Goal: Task Accomplishment & Management: Complete application form

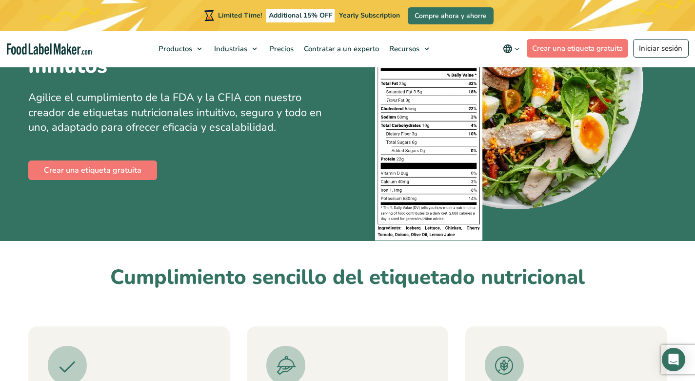
scroll to position [195, 0]
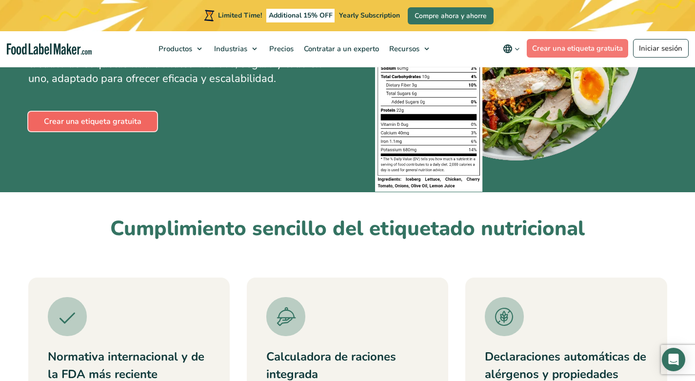
click at [143, 122] on link "Crear una etiqueta gratuita" at bounding box center [92, 122] width 129 height 20
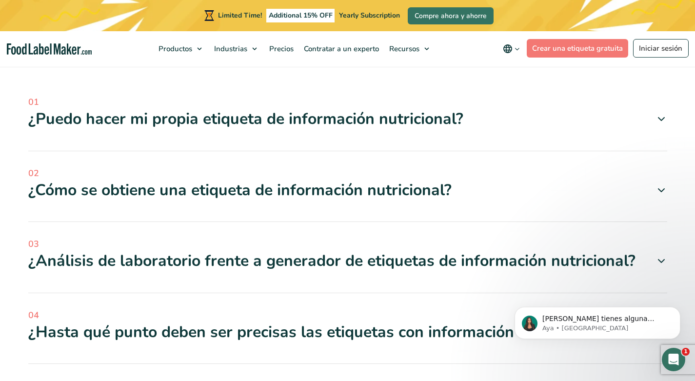
scroll to position [3903, 0]
click at [662, 113] on icon at bounding box center [662, 119] width 12 height 12
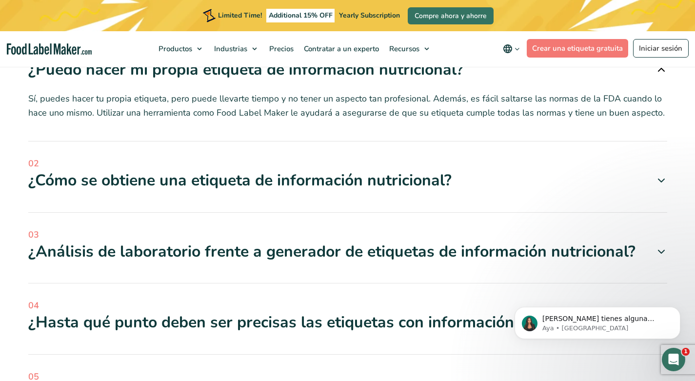
scroll to position [4001, 0]
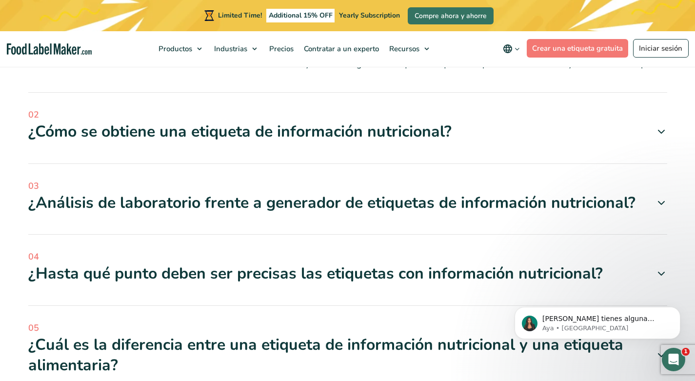
click at [662, 126] on icon at bounding box center [662, 132] width 12 height 12
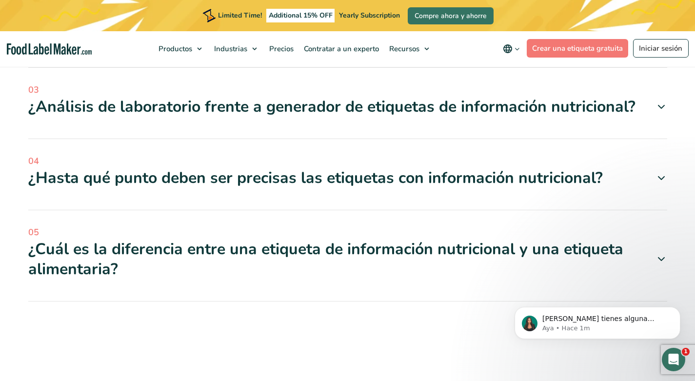
scroll to position [4147, 0]
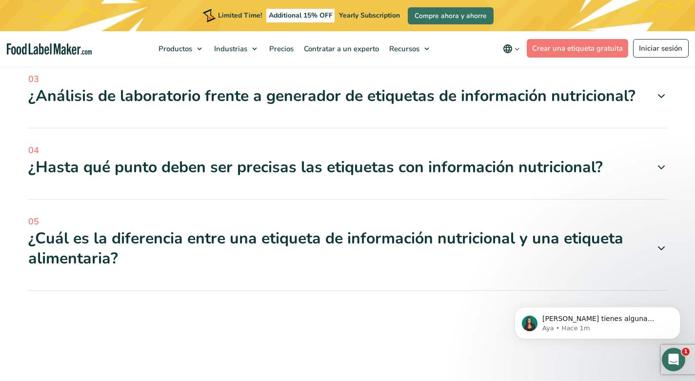
click at [660, 90] on icon at bounding box center [662, 96] width 12 height 12
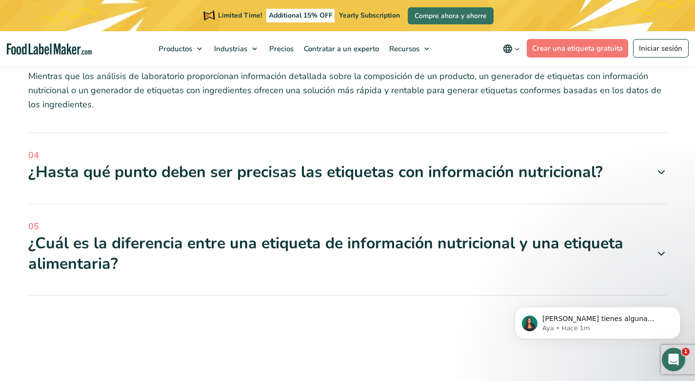
scroll to position [4245, 0]
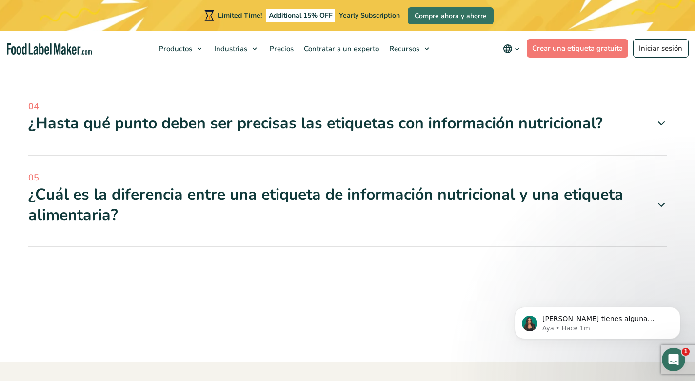
click at [660, 118] on icon at bounding box center [662, 124] width 12 height 12
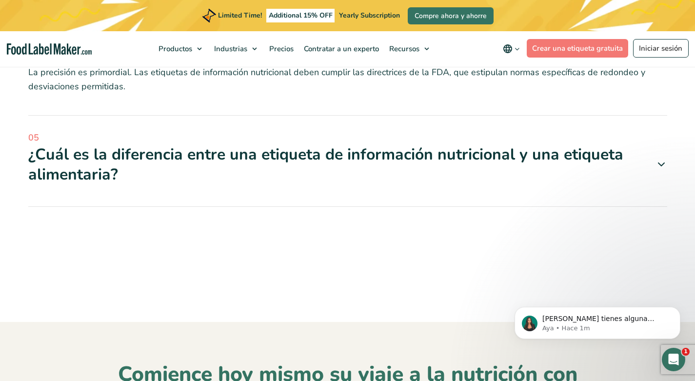
scroll to position [4342, 0]
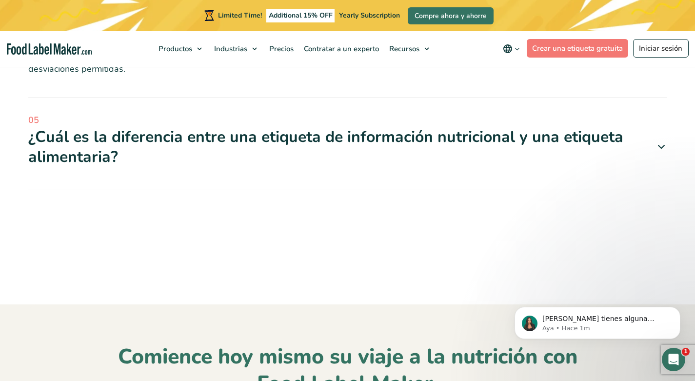
click at [663, 141] on icon at bounding box center [662, 147] width 12 height 12
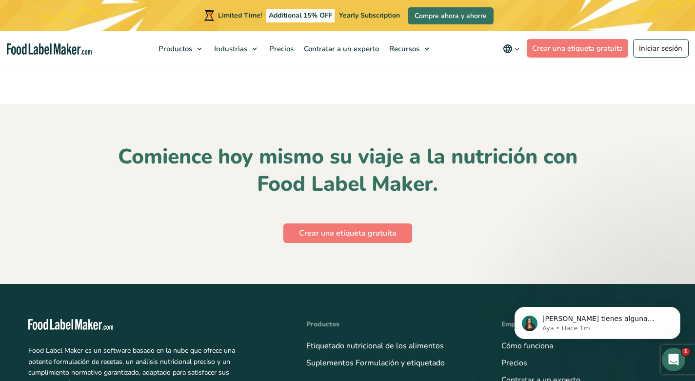
scroll to position [4586, 0]
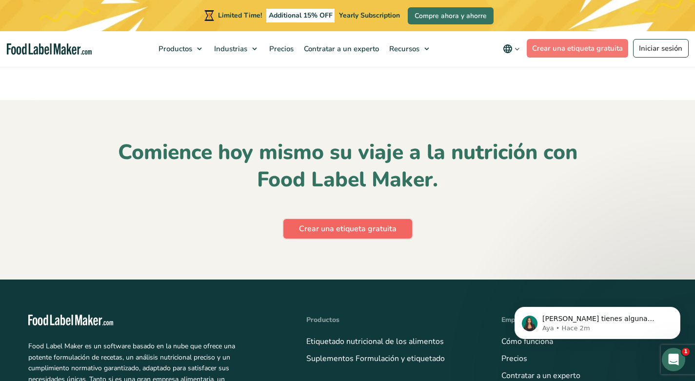
click at [396, 223] on link "Crear una etiqueta gratuita" at bounding box center [347, 229] width 129 height 20
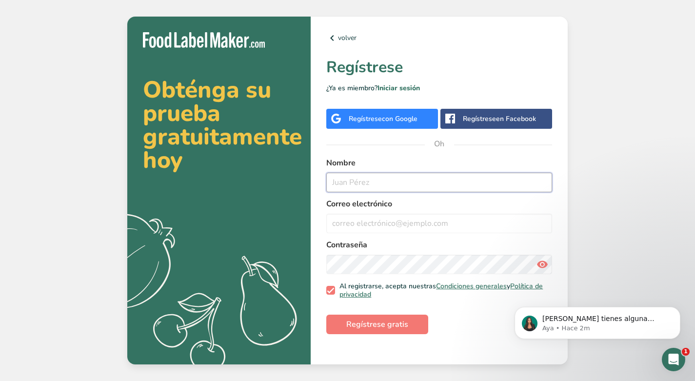
click at [368, 185] on input "text" at bounding box center [439, 183] width 226 height 20
type input "veronica vallejo"
click at [376, 227] on input "email" at bounding box center [439, 224] width 226 height 20
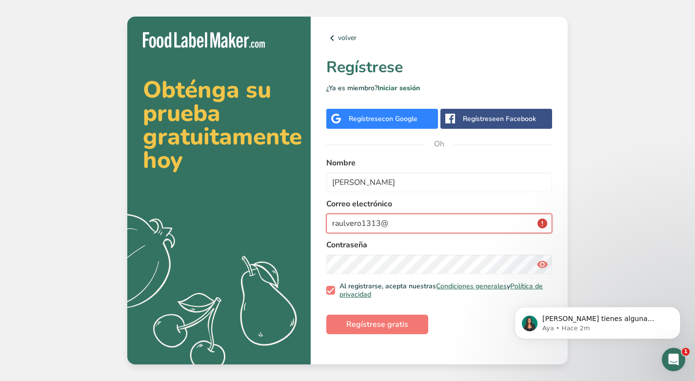
click at [411, 227] on input "raulvero1313@" at bounding box center [439, 224] width 226 height 20
type input "raulvero1313@gmail"
drag, startPoint x: 411, startPoint y: 224, endPoint x: 313, endPoint y: 224, distance: 98.1
click at [313, 224] on div "volver Regístrese ¿Ya es miembro? Iniciar sesión Regístrese con Google Regístre…" at bounding box center [439, 191] width 257 height 348
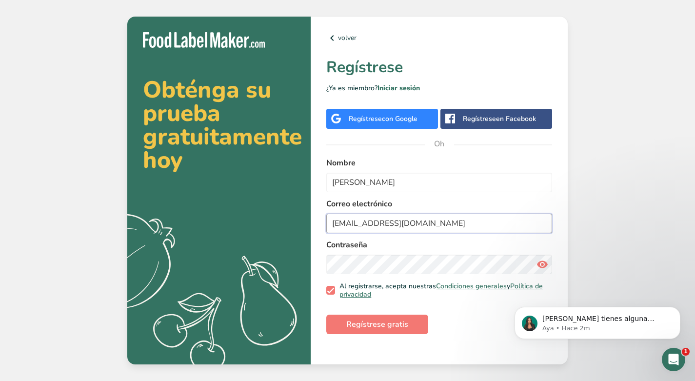
type input "alunasuperfoods@gmail.com"
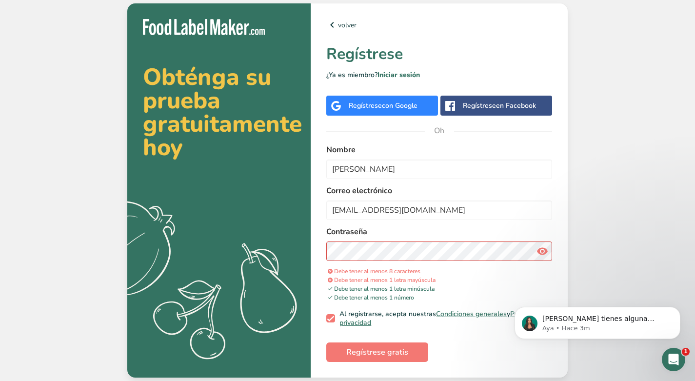
click at [545, 251] on icon at bounding box center [543, 251] width 12 height 18
click at [319, 248] on div "volver Regístrese ¿Ya es miembro? Iniciar sesión Regístrese con Google Regístre…" at bounding box center [439, 190] width 257 height 374
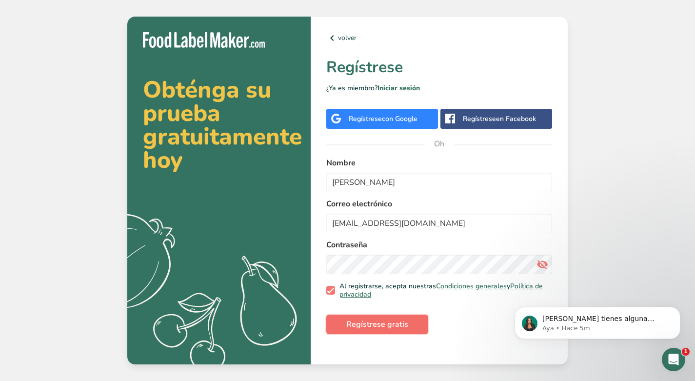
click at [388, 329] on font "Regístrese gratis" at bounding box center [377, 324] width 62 height 11
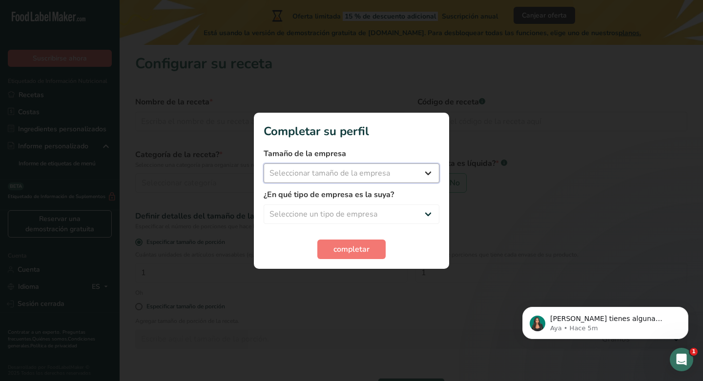
click at [425, 175] on select "Seleccionar tamaño de la empresa Menos de 10 empleados De 10 a 50 empleados De …" at bounding box center [351, 173] width 176 height 20
select select "1"
click at [263, 163] on select "Seleccionar tamaño de la empresa Menos de 10 empleados De 10 a 50 empleados De …" at bounding box center [351, 173] width 176 height 20
click at [429, 215] on select "Seleccione un tipo de empresa Fabricante de alimentos envasados Restaurante y c…" at bounding box center [351, 214] width 176 height 20
select select "8"
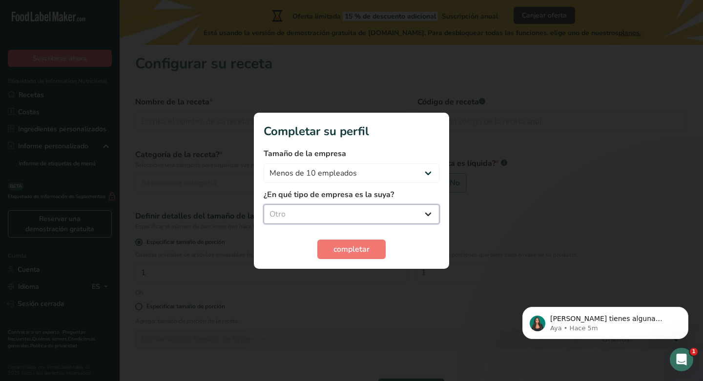
click at [263, 204] on select "Seleccione un tipo de empresa Fabricante de alimentos envasados Restaurante y c…" at bounding box center [351, 214] width 176 height 20
click at [367, 248] on font "completar" at bounding box center [351, 249] width 36 height 11
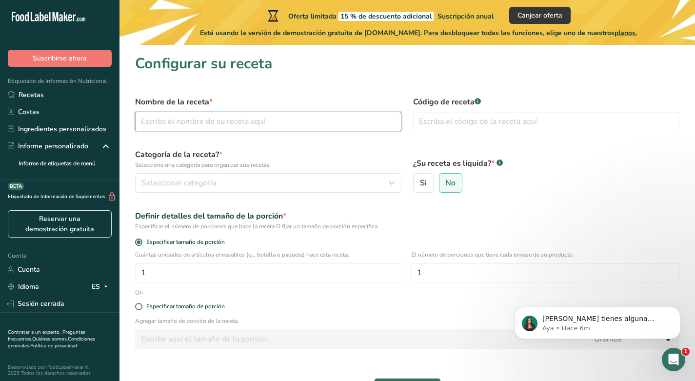
click at [167, 124] on input "text" at bounding box center [268, 122] width 266 height 20
click at [224, 125] on input "text" at bounding box center [268, 122] width 266 height 20
type input "golden milk"
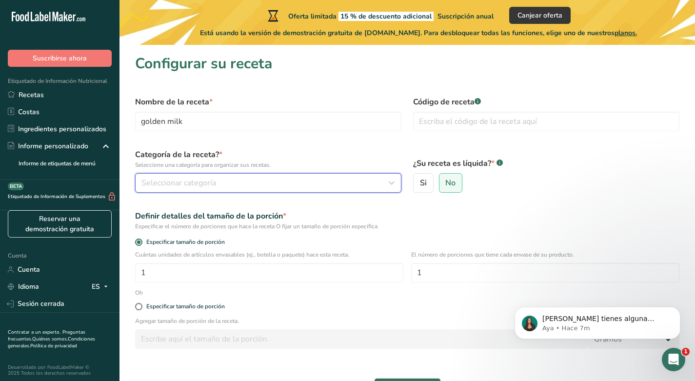
click at [223, 181] on div "Seleccionar categoría" at bounding box center [265, 183] width 248 height 12
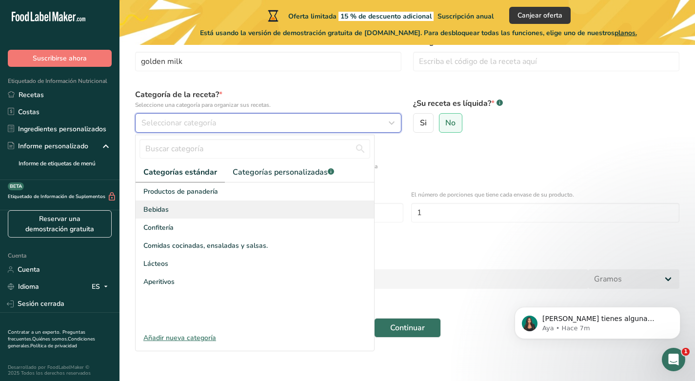
scroll to position [63, 0]
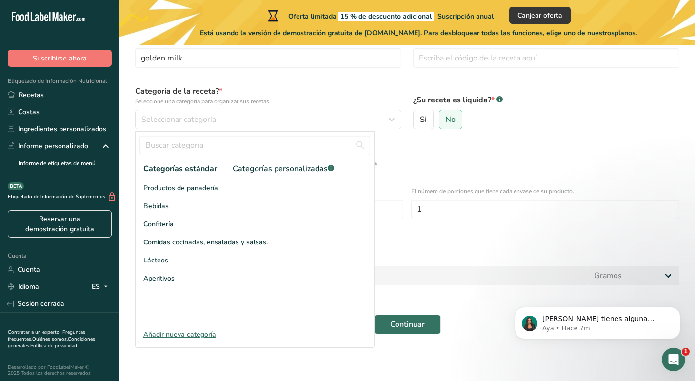
click at [202, 333] on font "Añadir nueva categoría" at bounding box center [179, 334] width 73 height 9
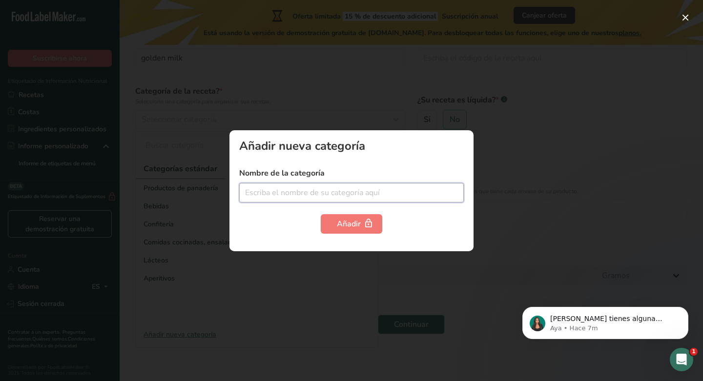
click at [263, 194] on input "text" at bounding box center [351, 193] width 224 height 20
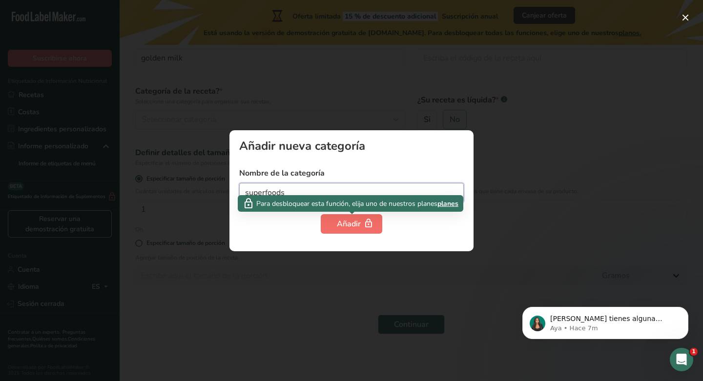
type input "superfoods"
click at [351, 224] on font "Añadir" at bounding box center [349, 224] width 24 height 11
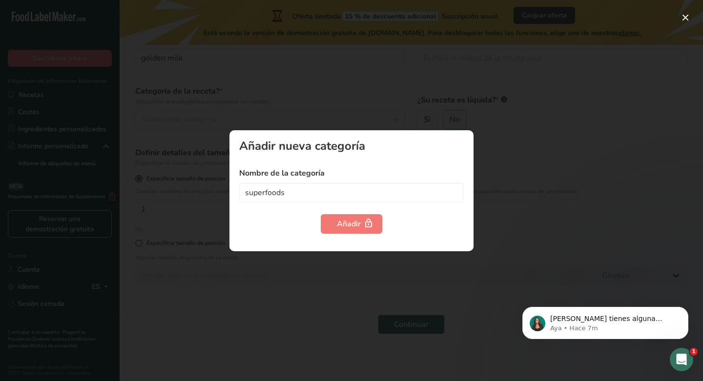
click at [565, 138] on div at bounding box center [351, 190] width 703 height 381
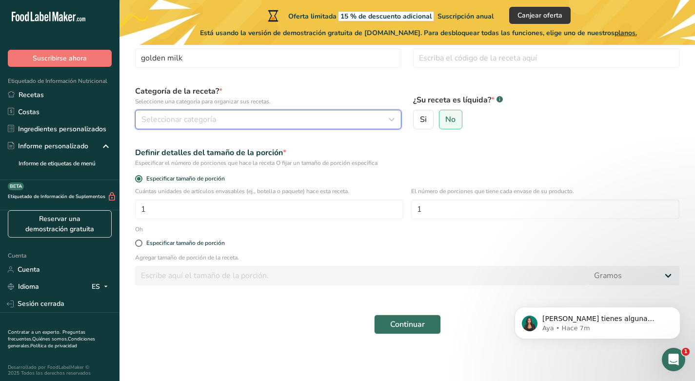
click at [396, 122] on icon "button" at bounding box center [392, 120] width 12 height 18
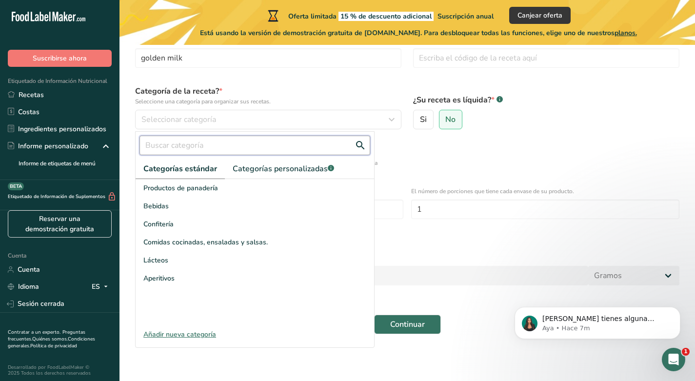
click at [168, 148] on input "text" at bounding box center [255, 146] width 231 height 20
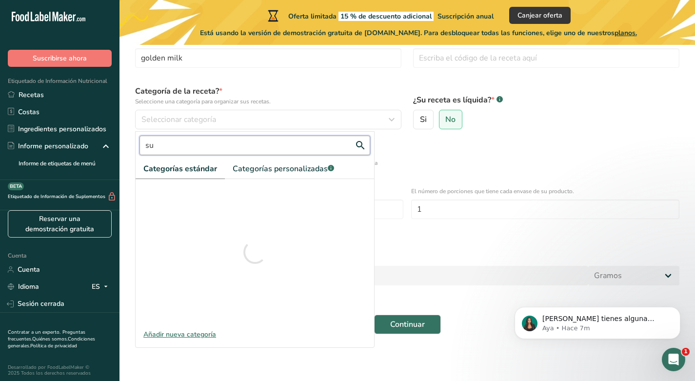
type input "s"
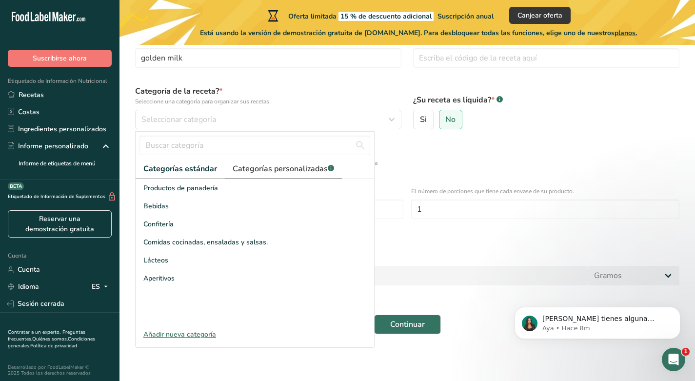
click at [262, 173] on font "Categorías personalizadas" at bounding box center [280, 168] width 95 height 11
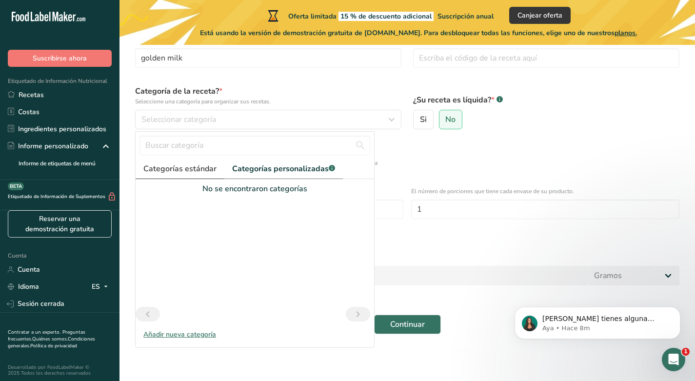
click at [181, 168] on font "Categorías estándar" at bounding box center [179, 168] width 73 height 11
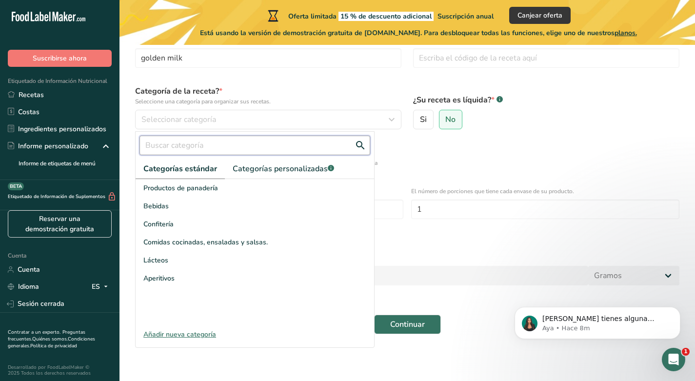
click at [318, 147] on input "text" at bounding box center [255, 146] width 231 height 20
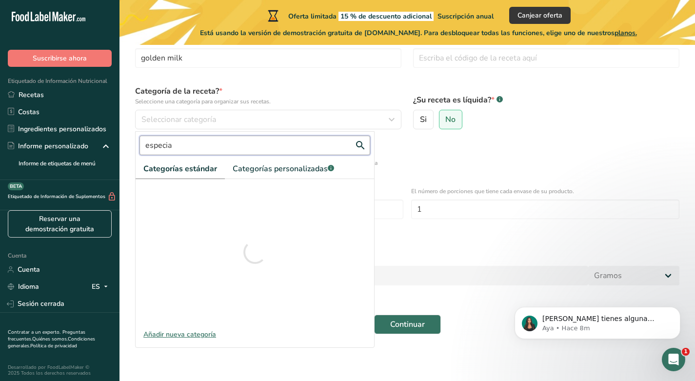
type input "especias"
